Goal: Feedback & Contribution: Contribute content

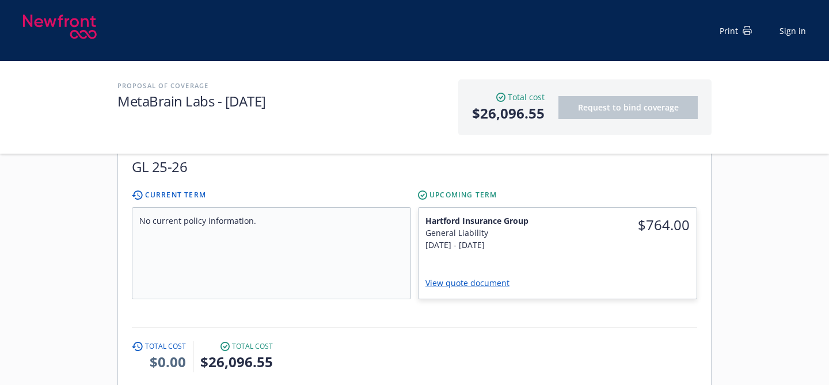
scroll to position [2335, 0]
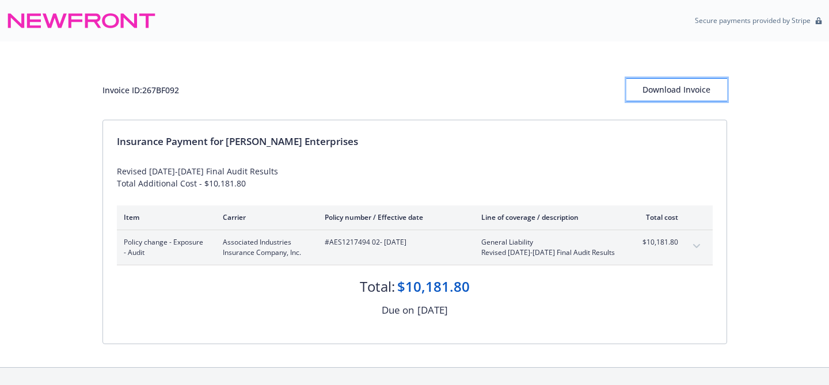
click at [669, 89] on div "Download Invoice" at bounding box center [676, 90] width 101 height 22
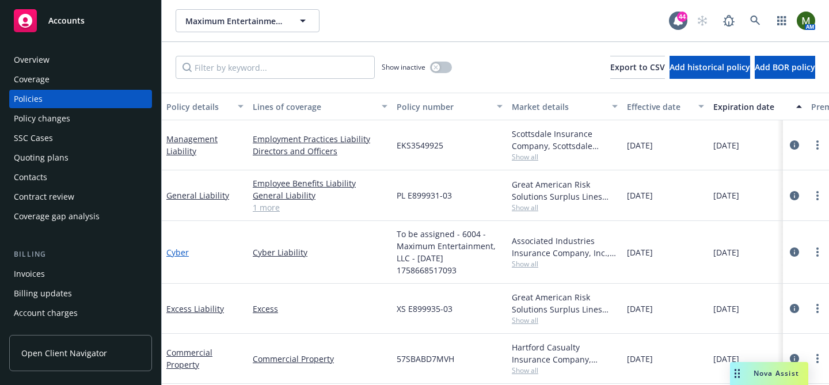
click at [170, 254] on link "Cyber" at bounding box center [177, 252] width 22 height 11
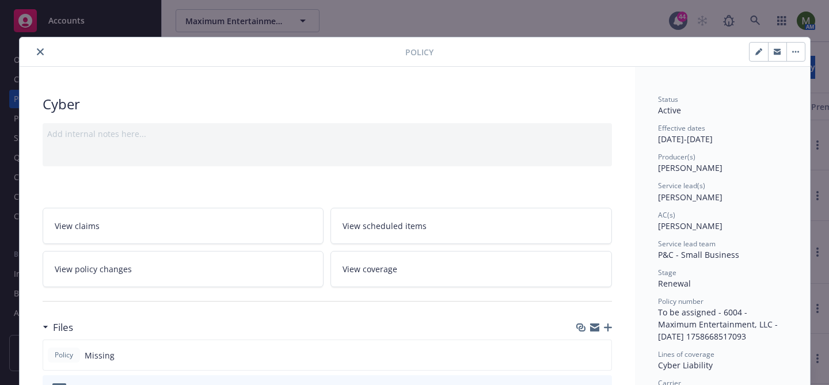
click at [754, 52] on button "button" at bounding box center [758, 52] width 18 height 18
select select "RENEWAL"
select select "12"
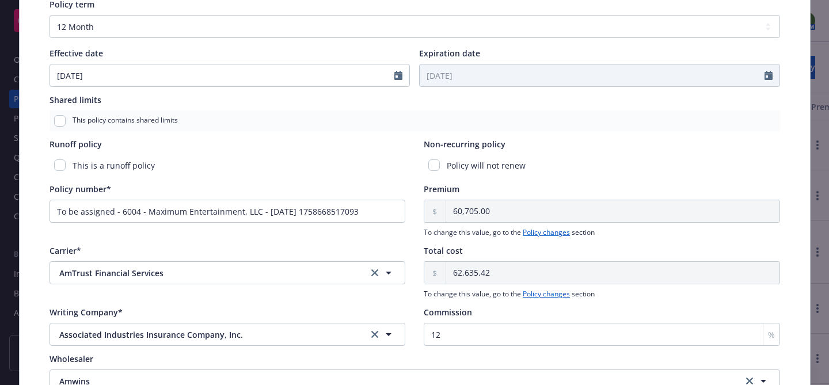
scroll to position [484, 0]
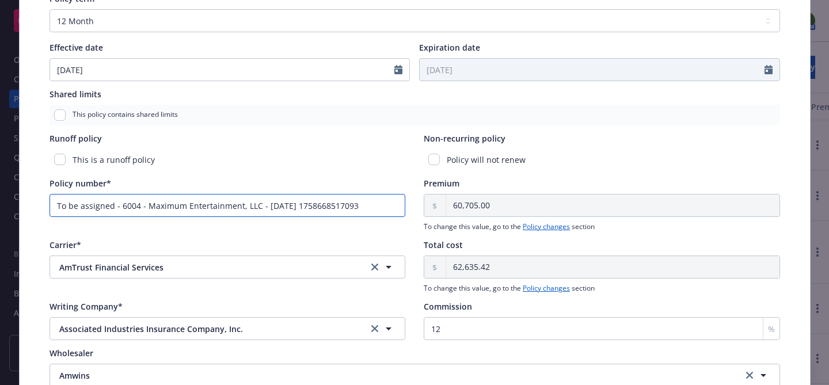
click at [318, 203] on input "To be assigned - 6004 - Maximum Entertainment, LLC - 09/23/2025 1758668517093" at bounding box center [228, 205] width 356 height 23
paste input "AES1227178 0"
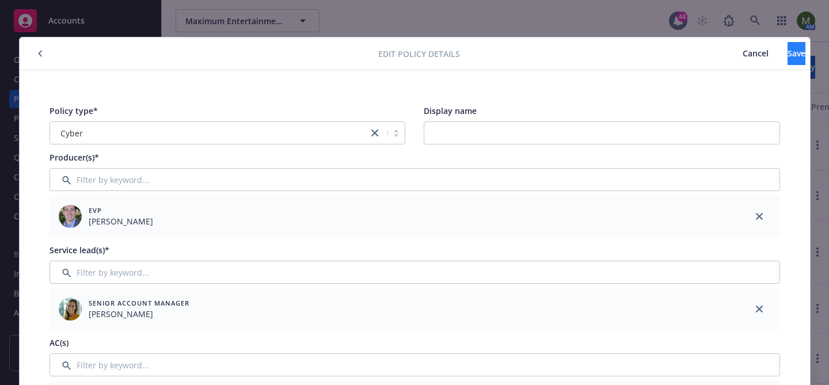
type input "AES1227178 03"
click at [787, 52] on button "Save" at bounding box center [796, 53] width 18 height 23
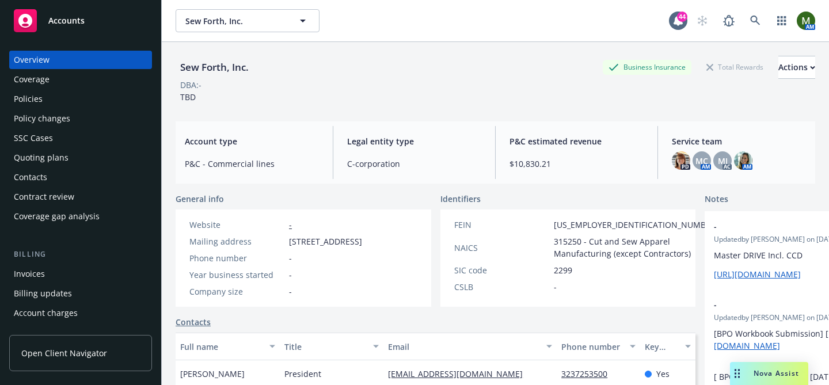
click at [35, 104] on div "Policies" at bounding box center [28, 99] width 29 height 18
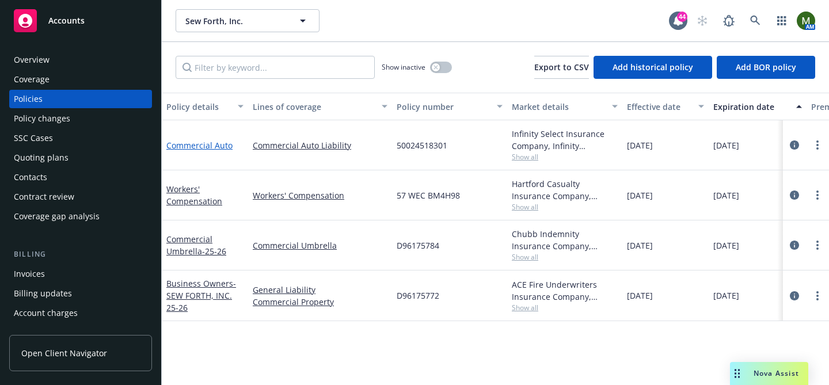
click at [215, 149] on link "Commercial Auto" at bounding box center [199, 145] width 66 height 11
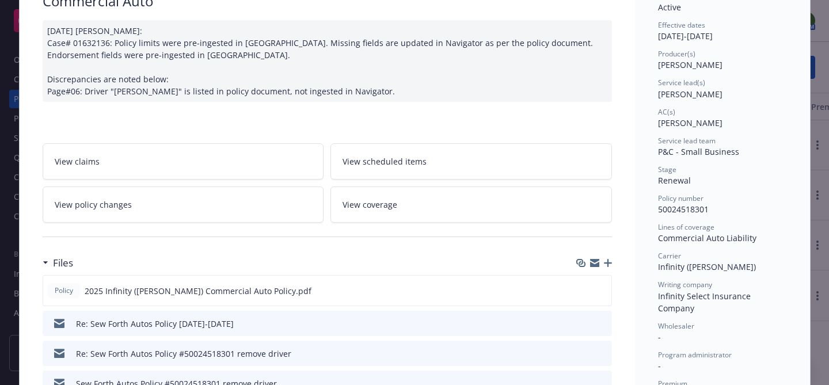
scroll to position [143, 0]
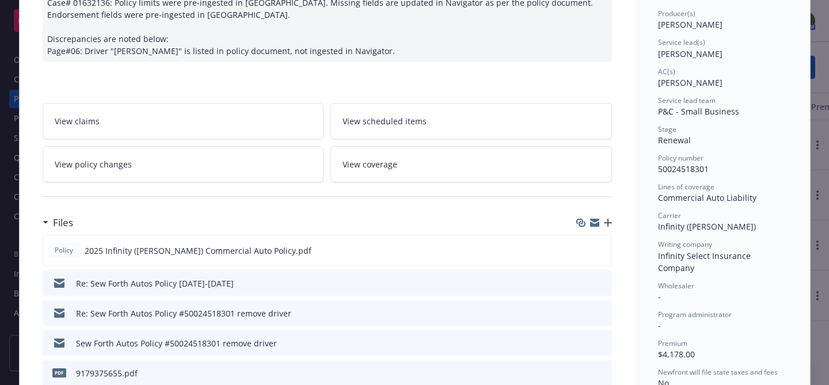
click at [608, 222] on icon "button" at bounding box center [608, 223] width 8 height 8
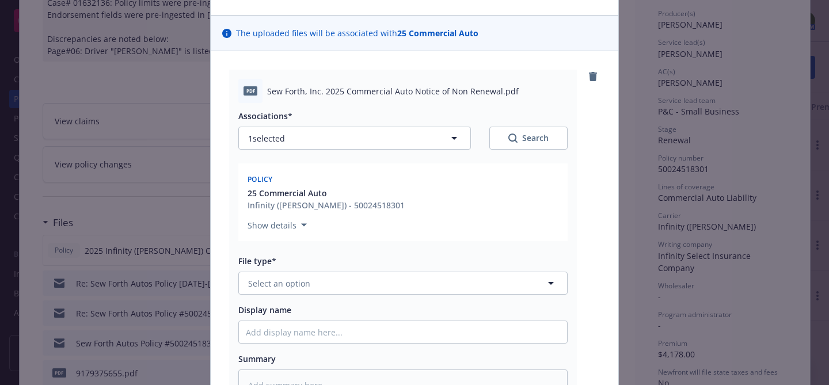
scroll to position [127, 0]
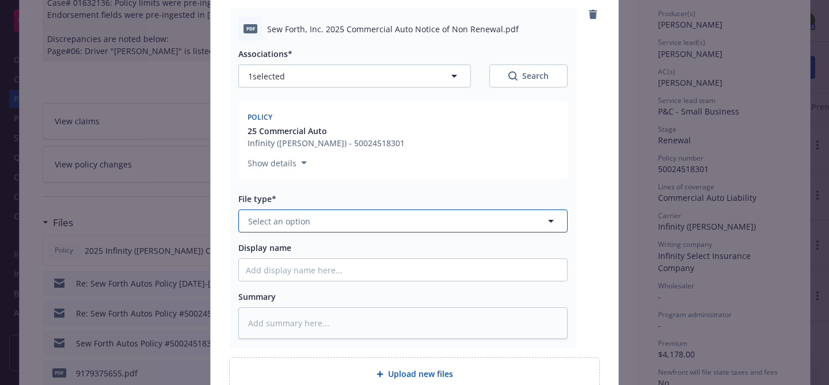
click at [395, 223] on button "Select an option" at bounding box center [402, 221] width 329 height 23
type input "other"
click at [369, 253] on div "Other" at bounding box center [403, 253] width 314 height 17
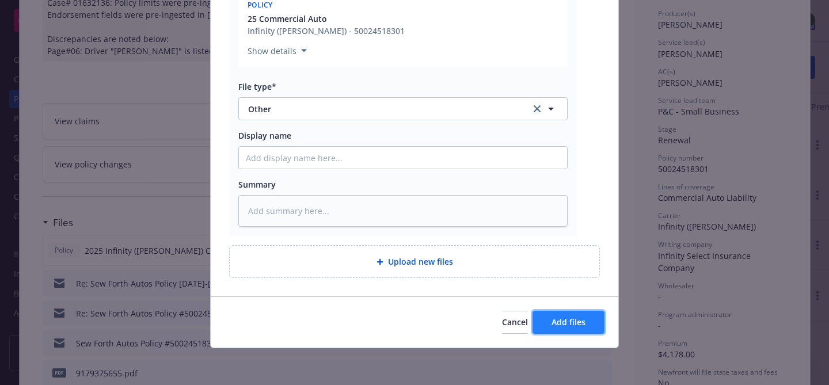
click at [557, 326] on span "Add files" at bounding box center [568, 322] width 34 height 11
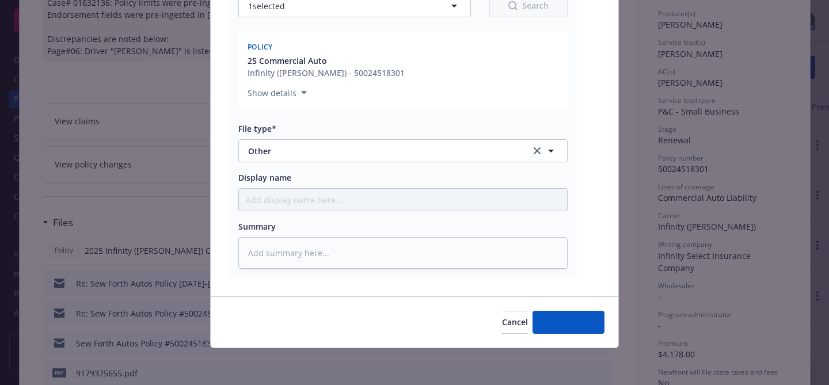
type textarea "x"
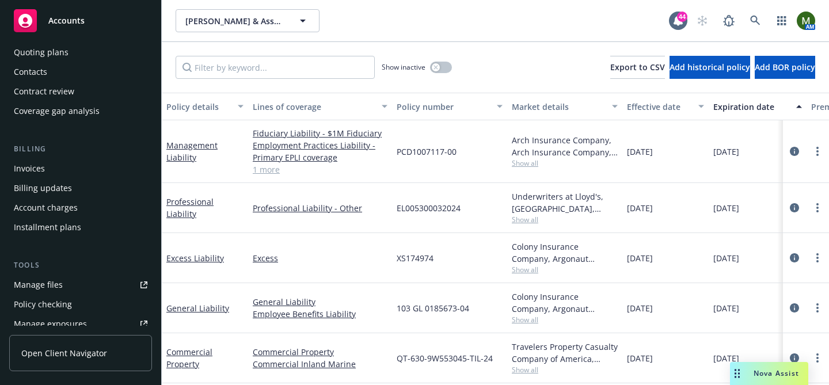
scroll to position [120, 0]
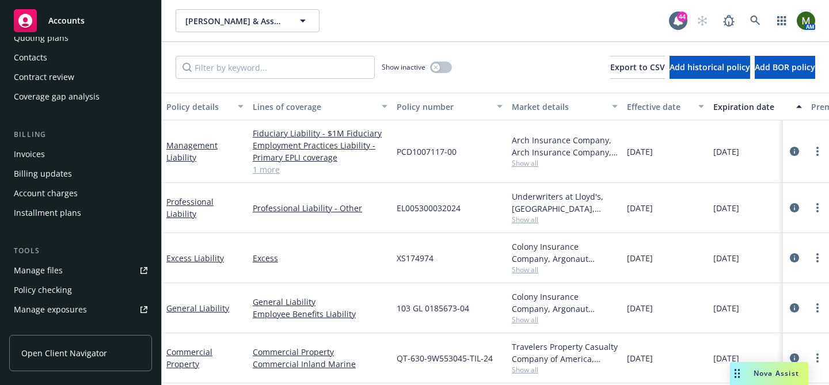
click at [45, 271] on div "Manage files" at bounding box center [38, 270] width 49 height 18
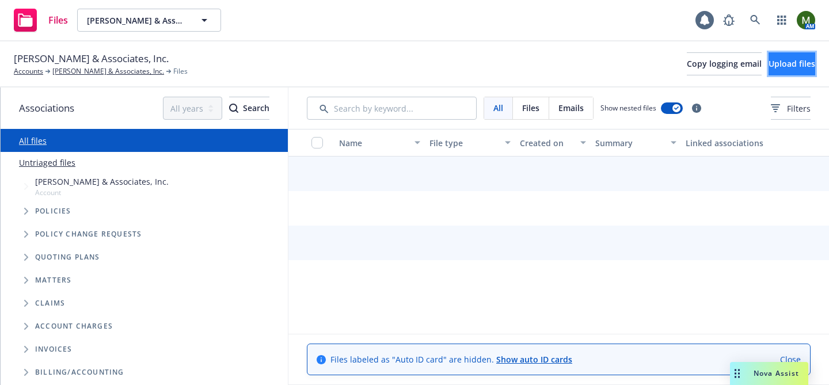
click at [770, 70] on button "Upload files" at bounding box center [791, 63] width 47 height 23
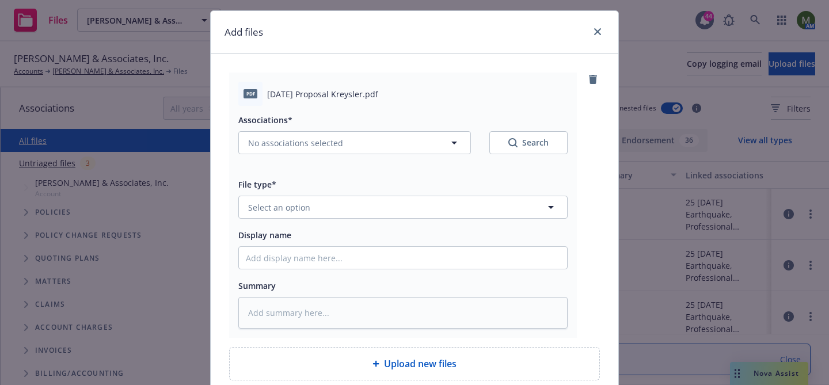
scroll to position [67, 0]
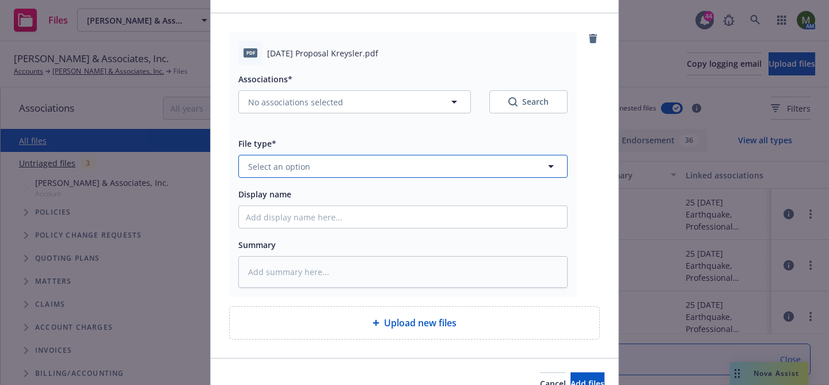
click at [436, 166] on button "Select an option" at bounding box center [402, 166] width 329 height 23
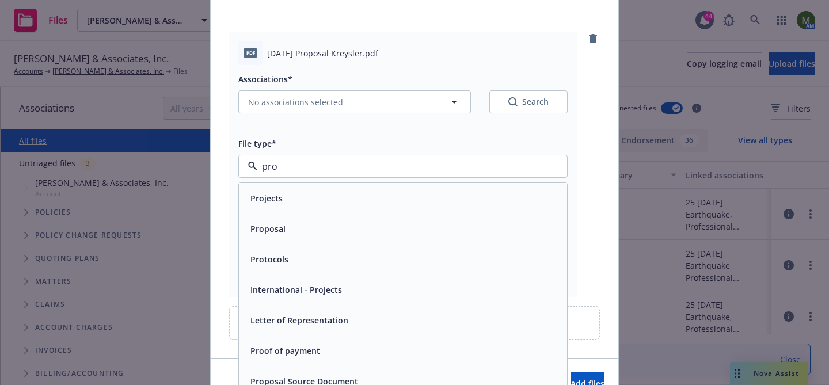
type input "prop"
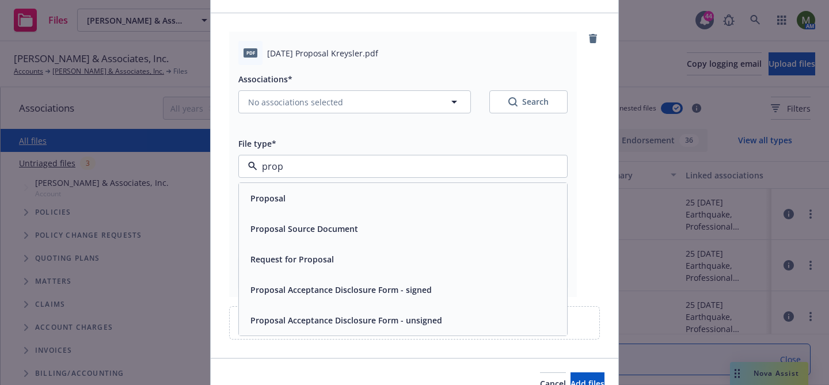
click at [388, 188] on div "Proposal" at bounding box center [403, 198] width 328 height 31
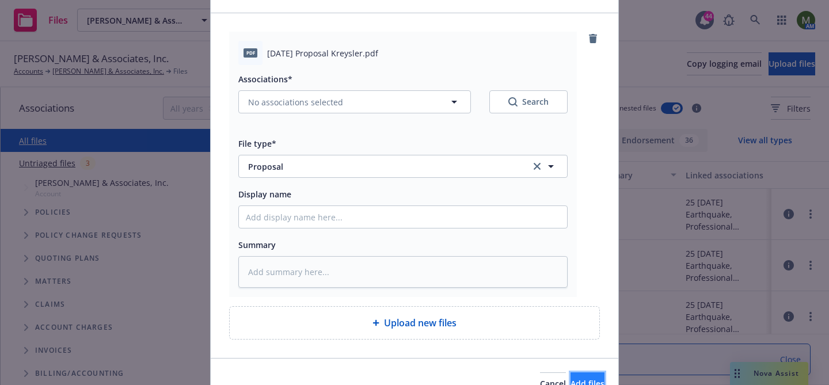
click at [570, 376] on button "Add files" at bounding box center [587, 383] width 34 height 23
type textarea "x"
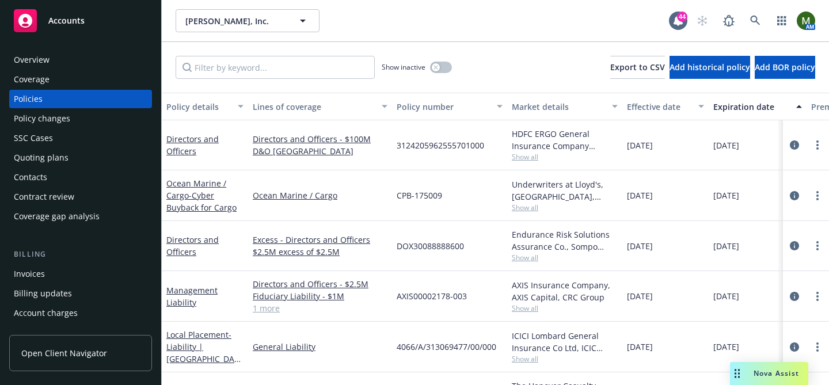
click at [35, 273] on div "Invoices" at bounding box center [29, 274] width 31 height 18
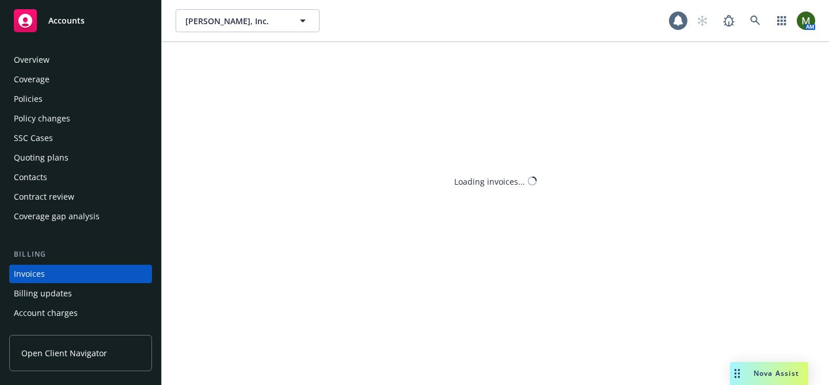
scroll to position [63, 0]
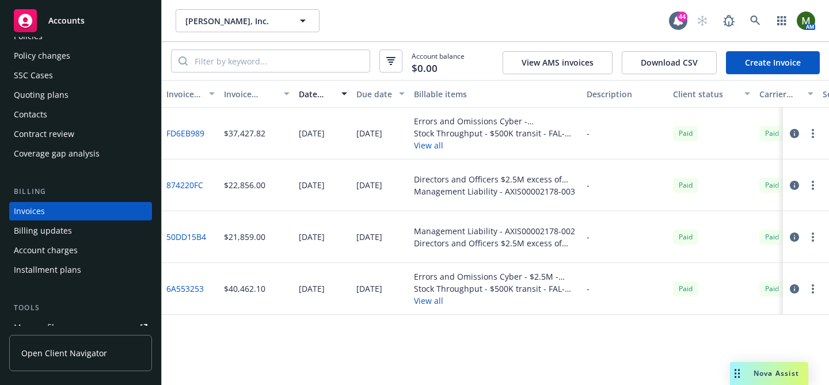
click at [199, 132] on link "FD6EB989" at bounding box center [185, 133] width 38 height 12
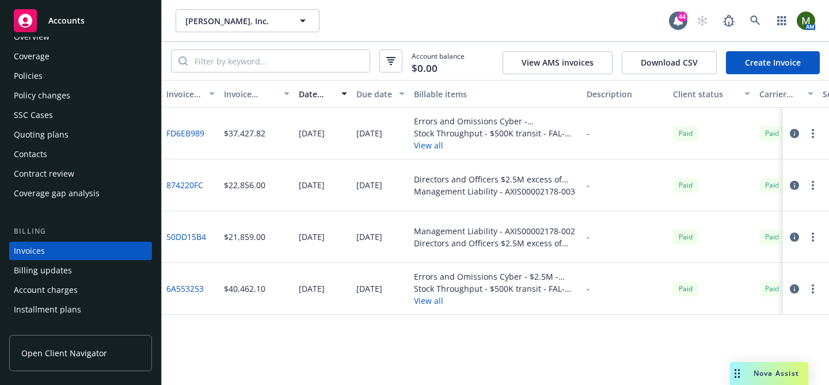
scroll to position [21, 0]
click at [71, 77] on div "Policies" at bounding box center [81, 77] width 134 height 18
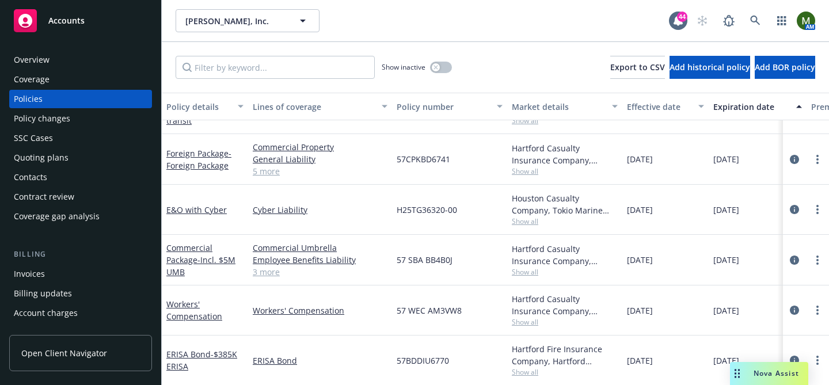
scroll to position [359, 0]
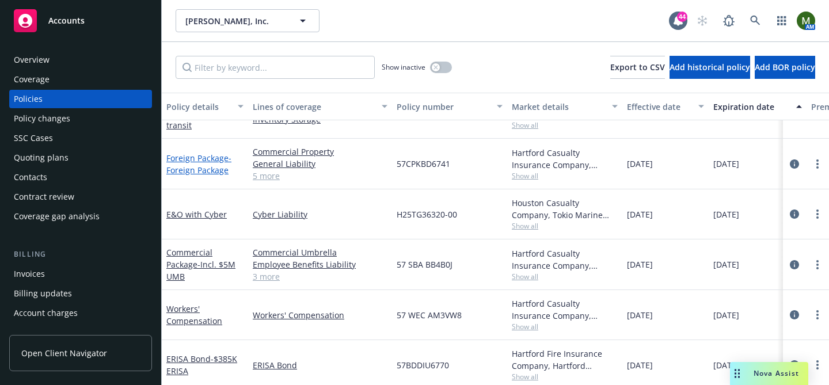
click at [217, 157] on link "Foreign Package - Foreign Package" at bounding box center [198, 164] width 65 height 23
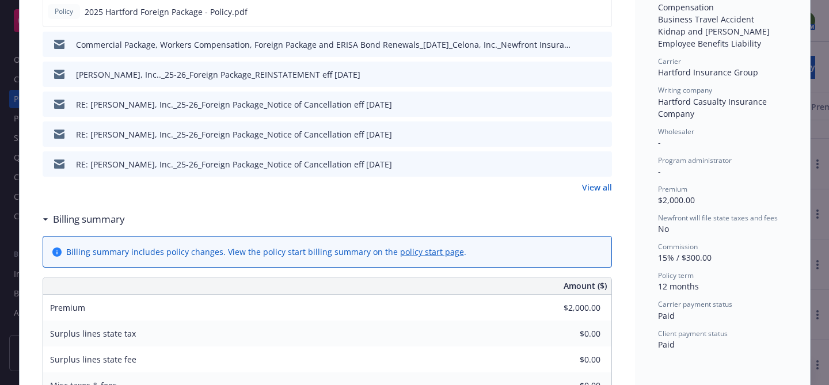
scroll to position [365, 0]
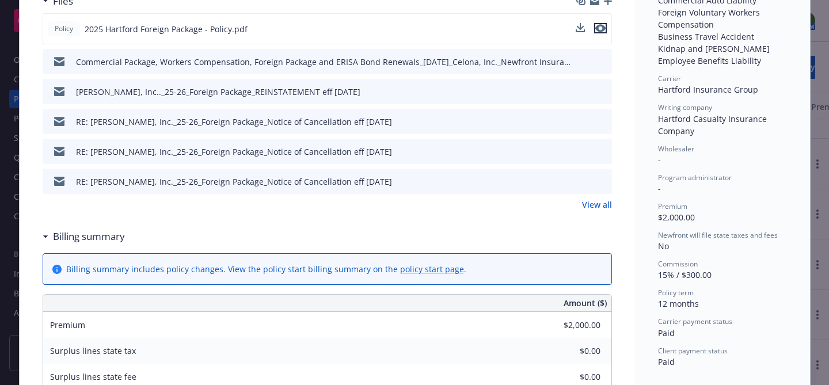
click at [599, 25] on icon "preview file" at bounding box center [600, 28] width 10 height 8
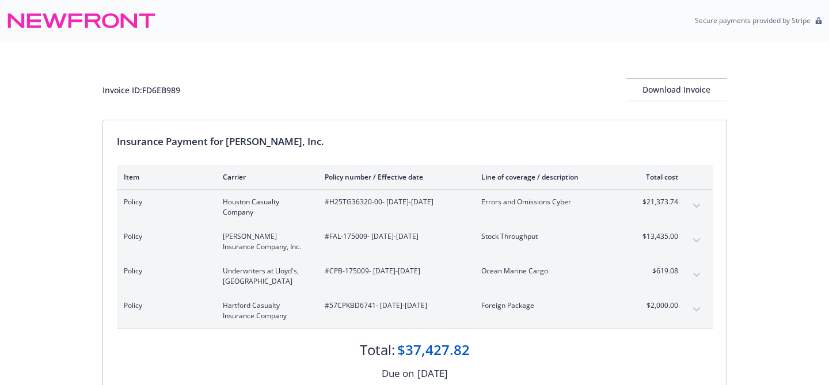
click at [695, 313] on button "expand content" at bounding box center [696, 309] width 18 height 18
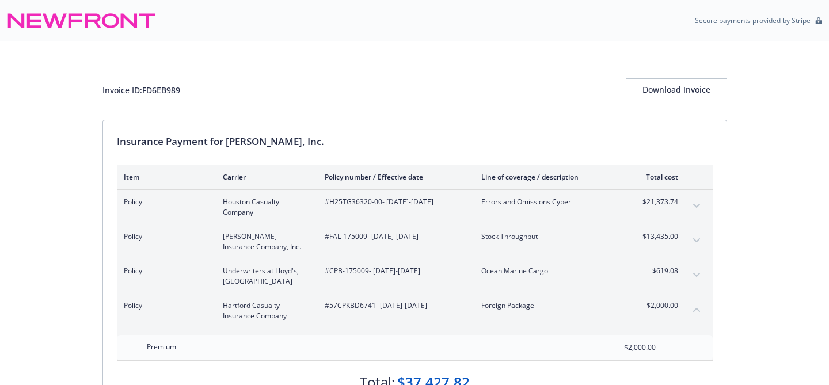
scroll to position [46, 0]
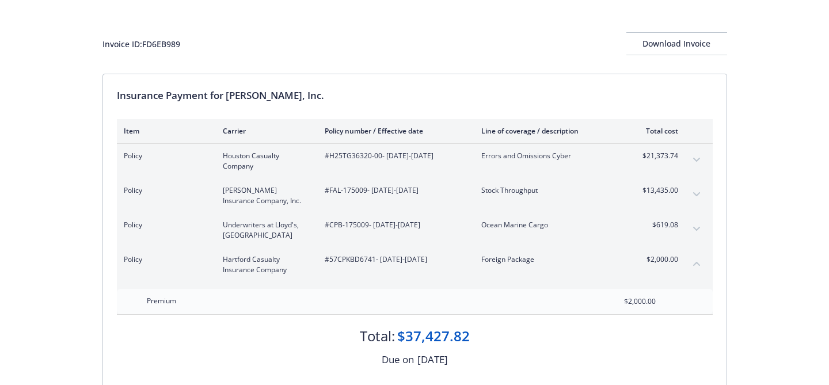
click at [695, 262] on icon "collapse content" at bounding box center [696, 264] width 7 height 4
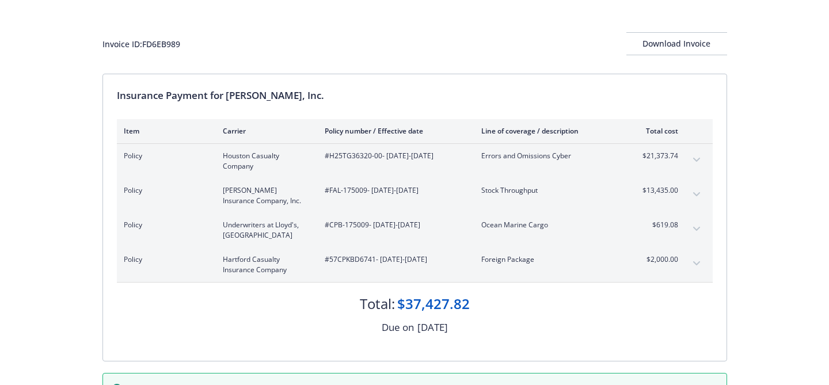
click at [695, 262] on icon "expand content" at bounding box center [696, 263] width 7 height 5
